Goal: Share content: Share content

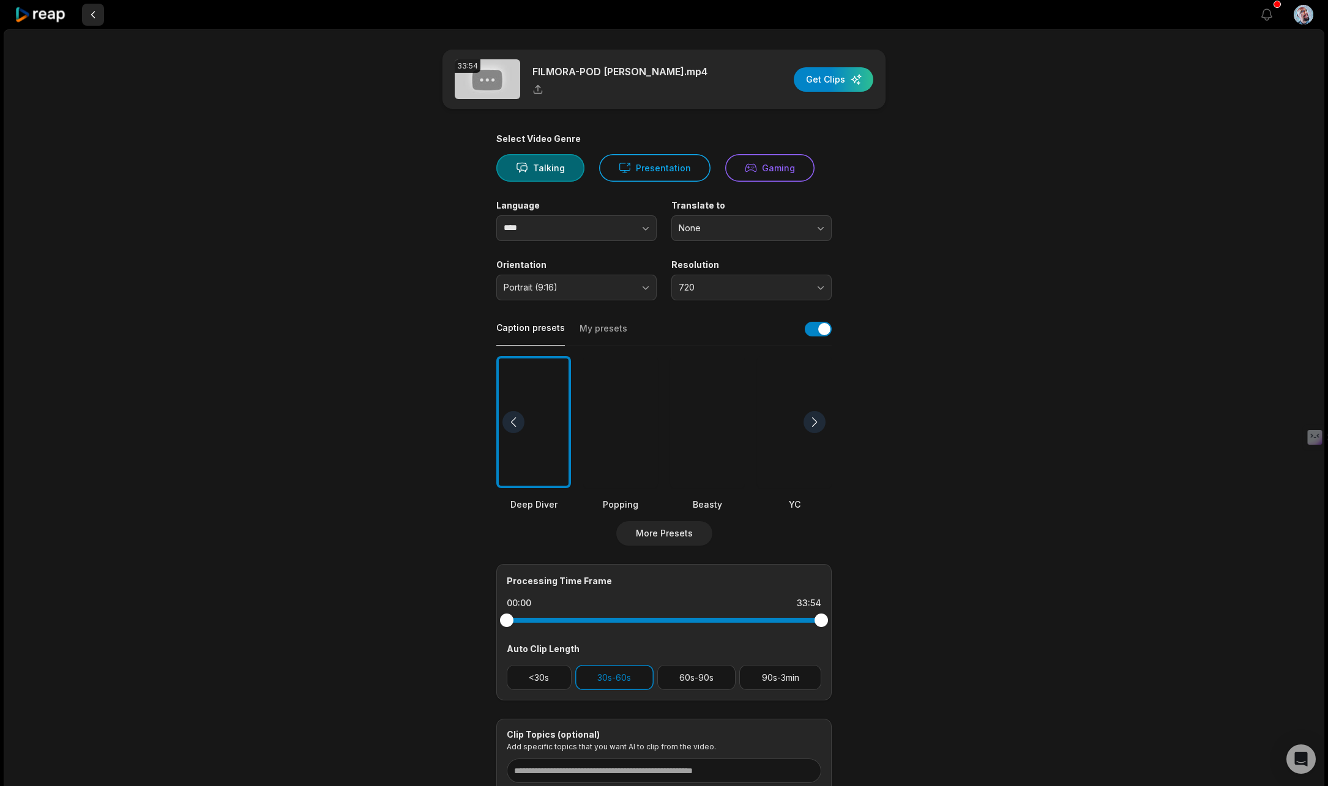
click at [95, 17] on button at bounding box center [93, 15] width 22 height 22
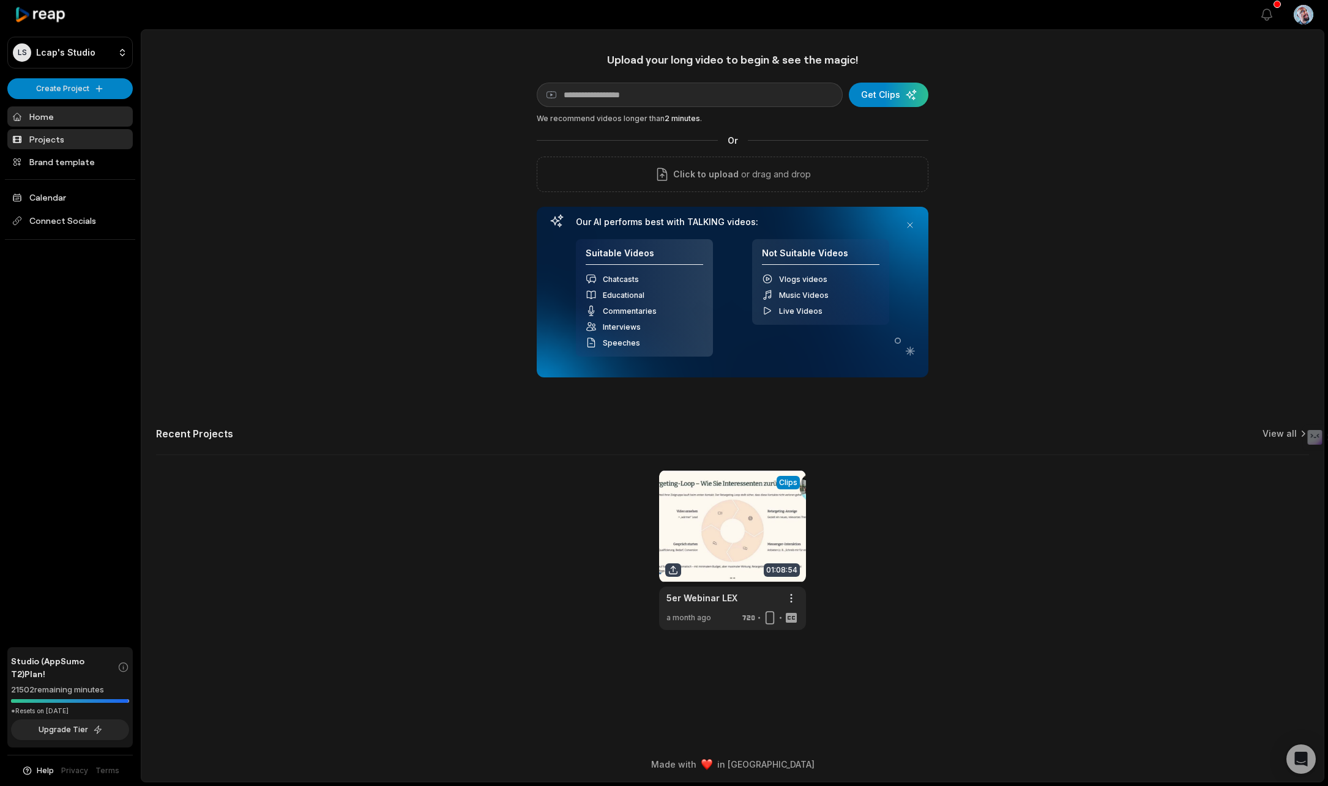
click at [51, 144] on link "Projects" at bounding box center [69, 139] width 125 height 20
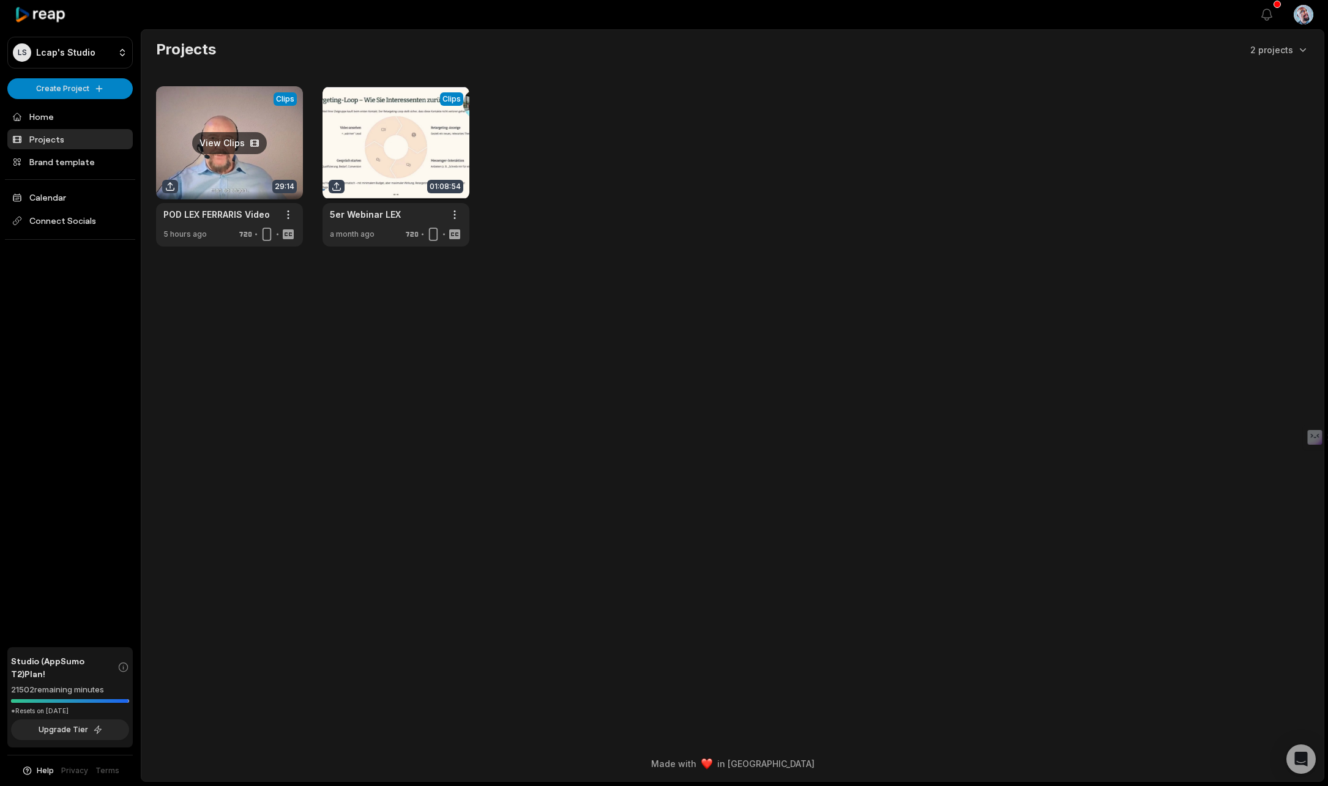
click at [213, 141] on link at bounding box center [229, 166] width 147 height 160
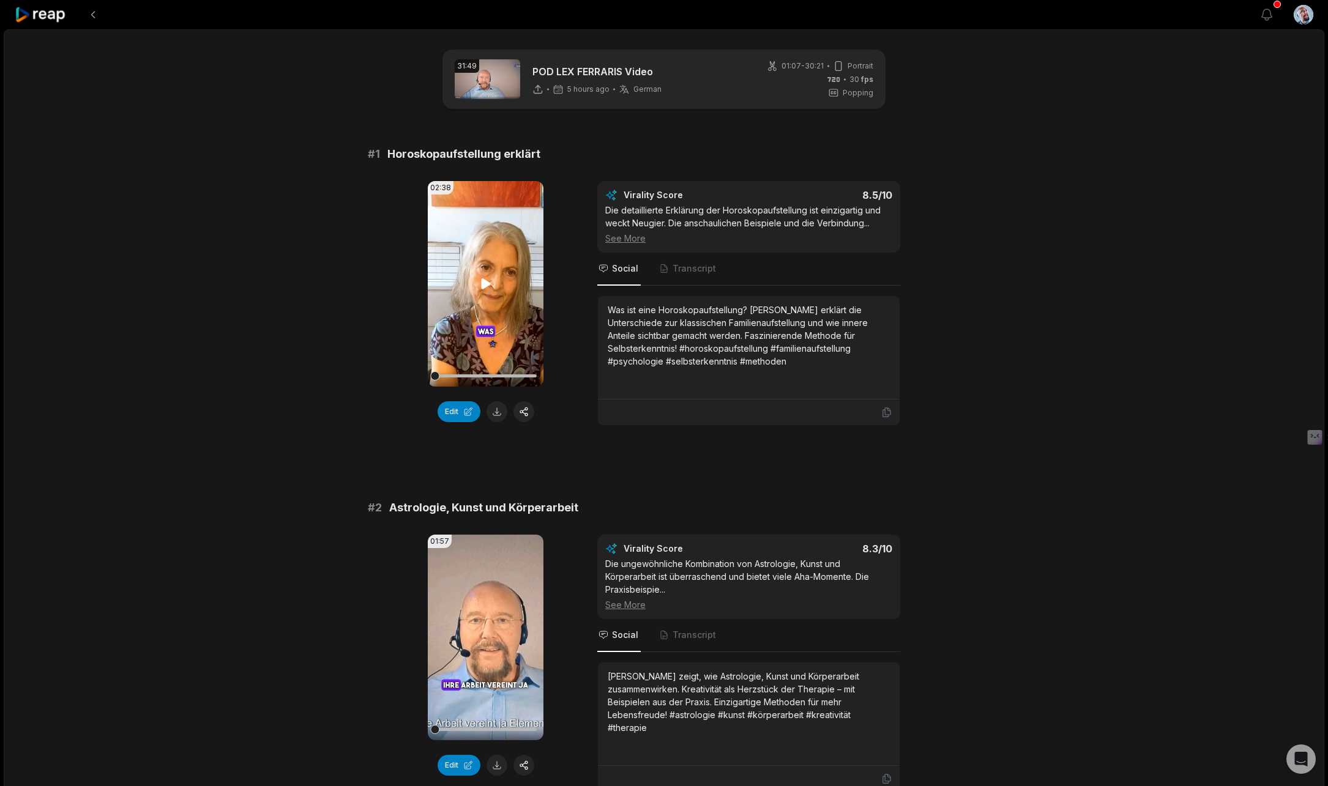
click at [483, 286] on icon at bounding box center [485, 283] width 9 height 10
click at [521, 413] on button "button" at bounding box center [523, 411] width 21 height 21
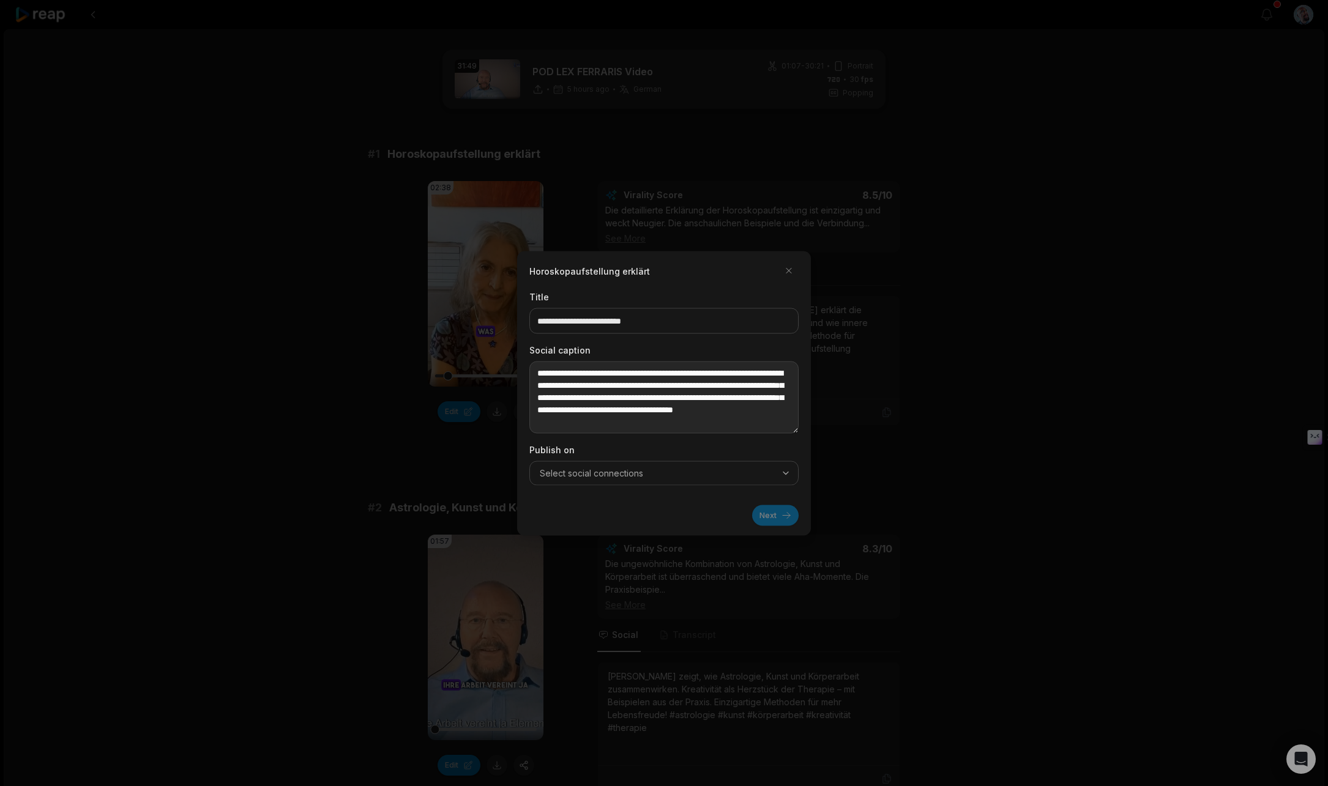
scroll to position [12, 0]
click at [657, 473] on div "Select social connections" at bounding box center [663, 473] width 263 height 12
click at [791, 267] on button "button" at bounding box center [789, 271] width 20 height 20
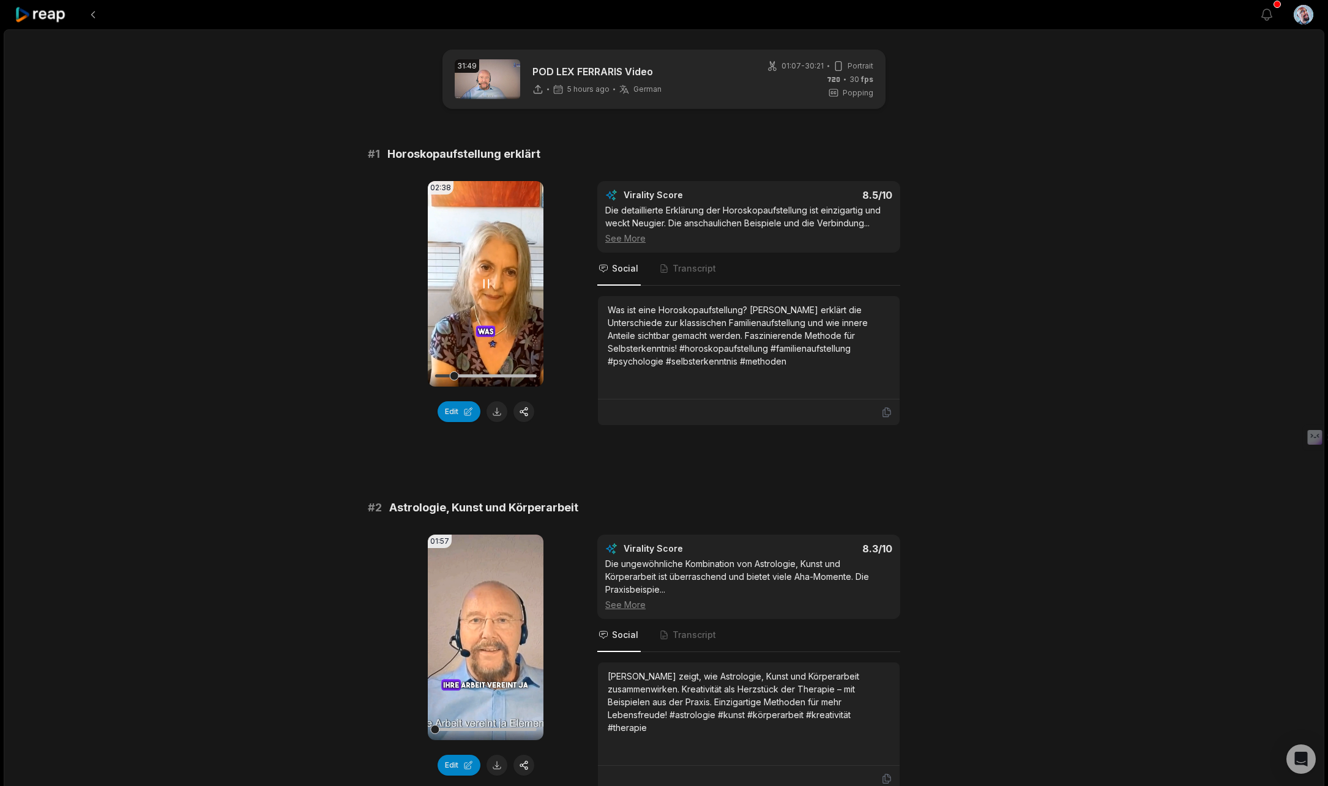
click at [482, 285] on icon at bounding box center [486, 284] width 15 height 15
